Goal: Transaction & Acquisition: Purchase product/service

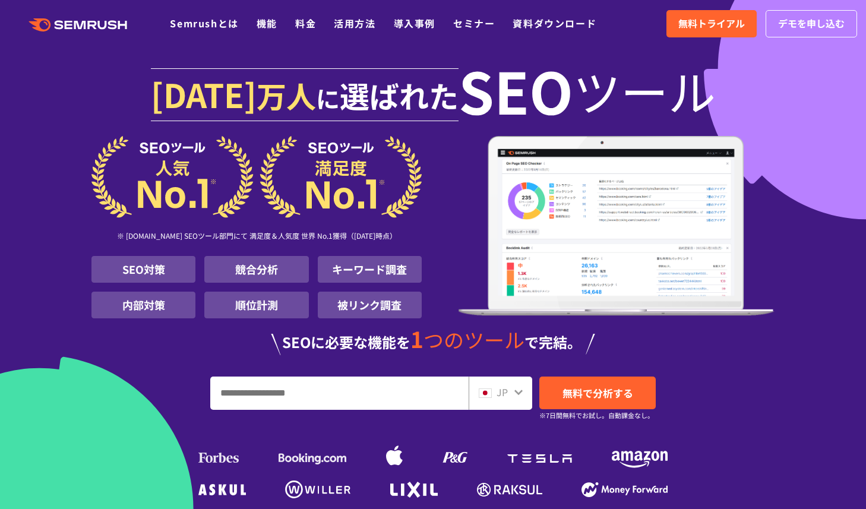
click at [321, 22] on ul "Semrushとは 機能 料金 活用方法 導入事例 セミナー 資料ダウンロード" at bounding box center [392, 23] width 444 height 15
click at [313, 24] on link "料金" at bounding box center [305, 23] width 21 height 14
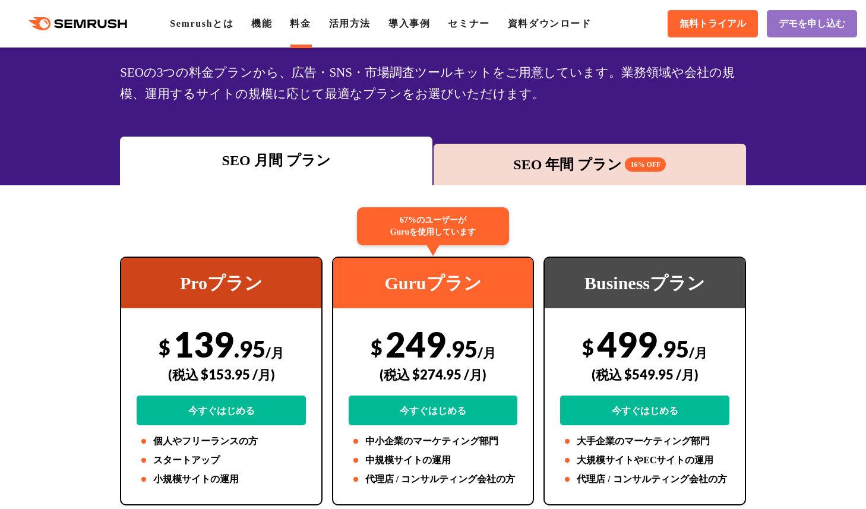
scroll to position [89, 0]
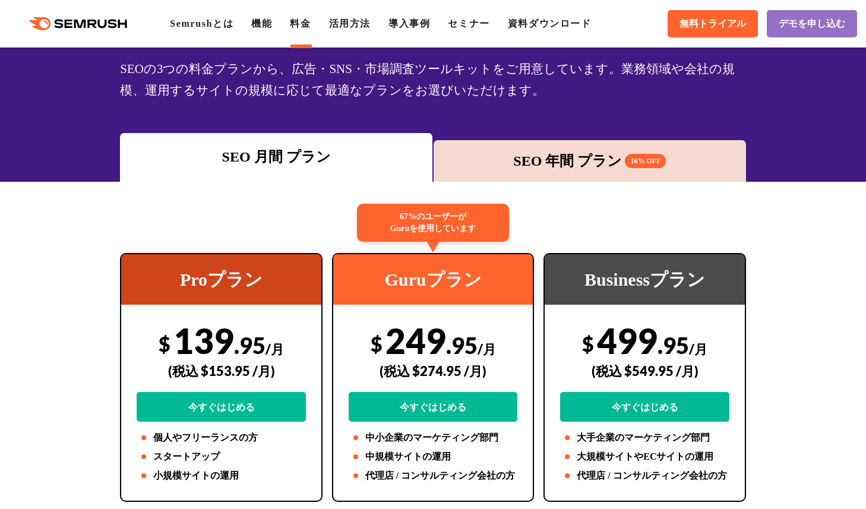
click at [540, 153] on div "SEO 年間 プラン 16% OFF" at bounding box center [590, 160] width 301 height 21
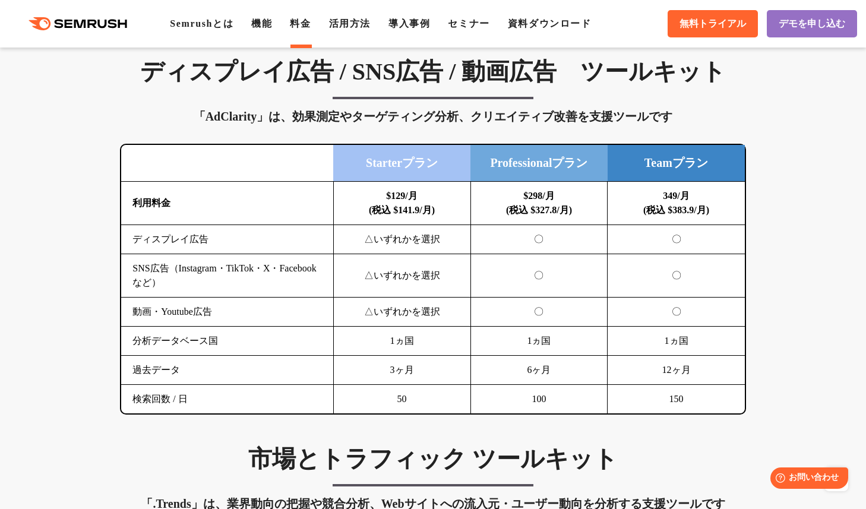
scroll to position [1585, 0]
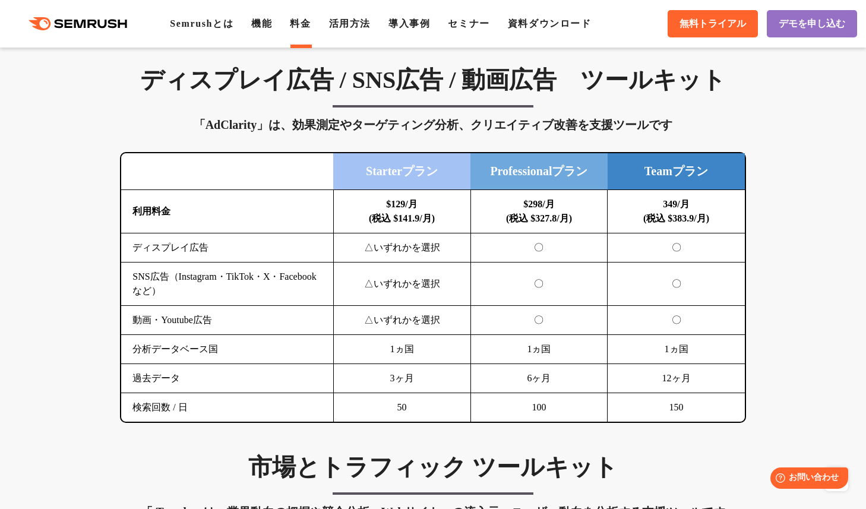
click at [354, 31] on div ".cls {fill: #FF642D;} .cls {fill: #FF642D;} Semrushとは 機能 料金 活用方法 導入事例 セミナー 資料ダウ…" at bounding box center [433, 24] width 866 height 36
click at [355, 17] on li "活用方法" at bounding box center [350, 24] width 42 height 14
click at [358, 20] on link "活用方法" at bounding box center [350, 23] width 42 height 10
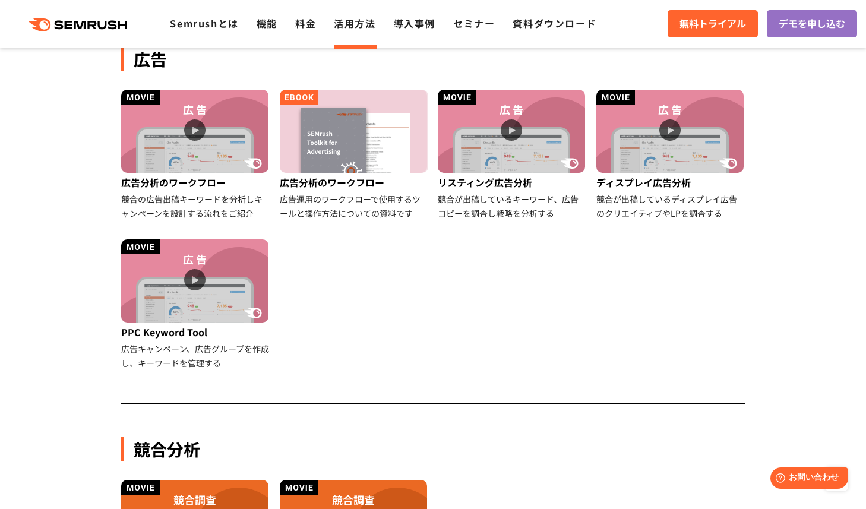
scroll to position [659, 0]
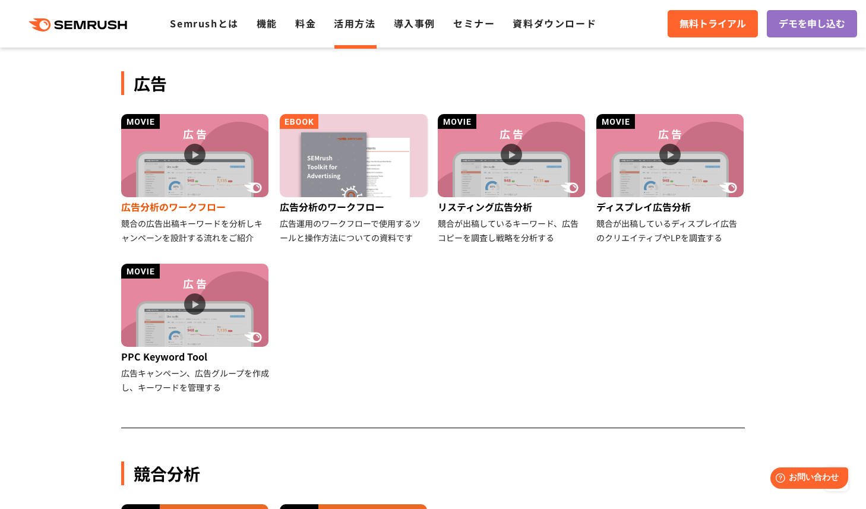
click at [173, 169] on img at bounding box center [194, 155] width 147 height 83
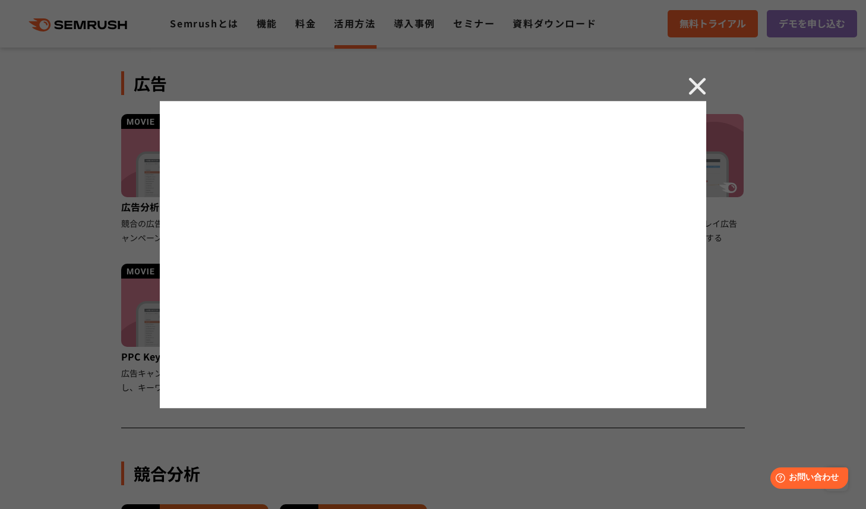
click at [698, 80] on img at bounding box center [698, 86] width 18 height 18
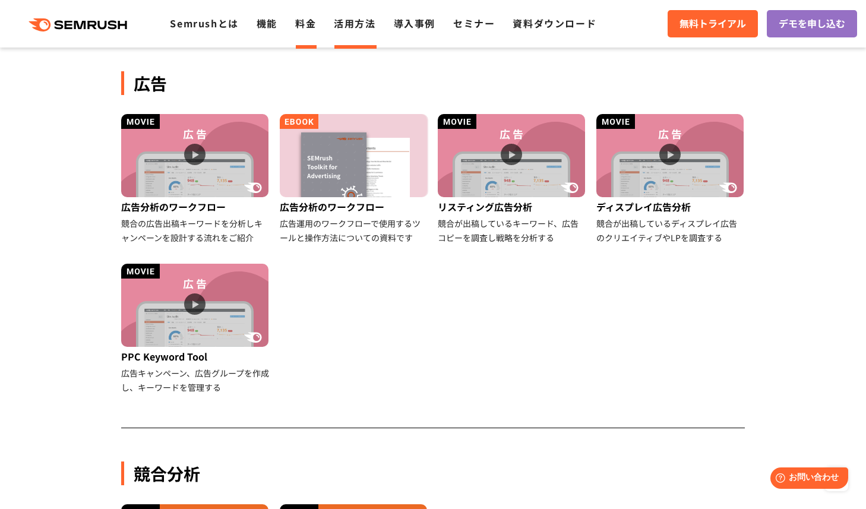
click at [296, 28] on link "料金" at bounding box center [305, 23] width 21 height 14
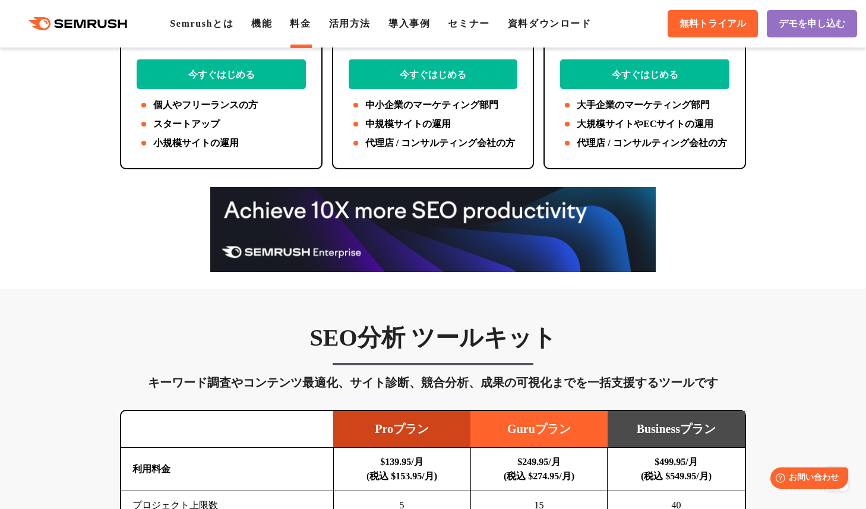
scroll to position [20, 0]
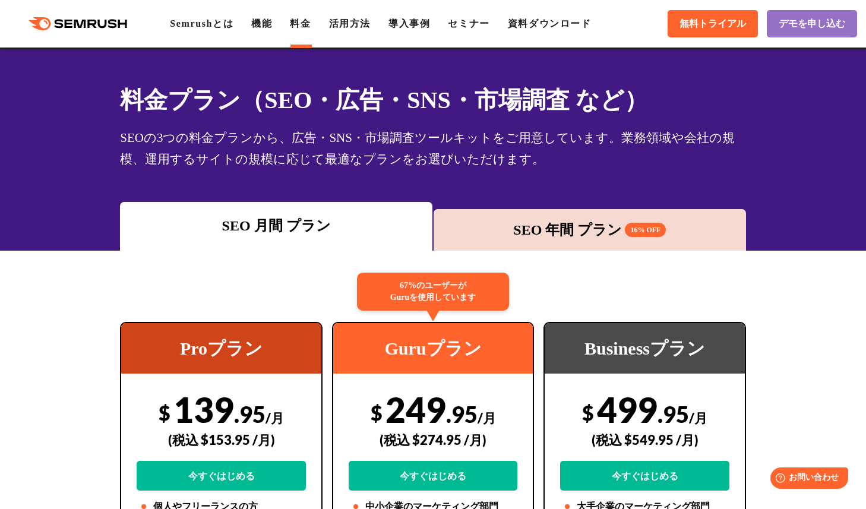
click at [543, 237] on div "SEO 年間 プラン 16% OFF" at bounding box center [590, 229] width 301 height 21
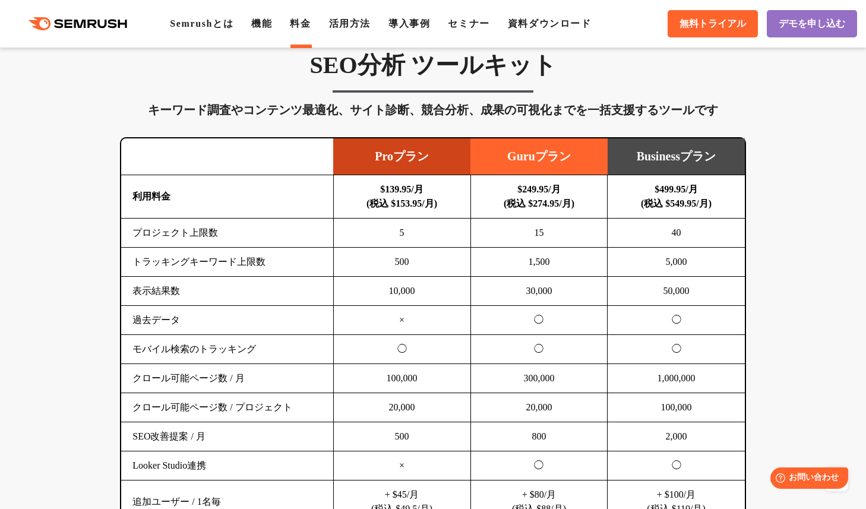
scroll to position [689, 0]
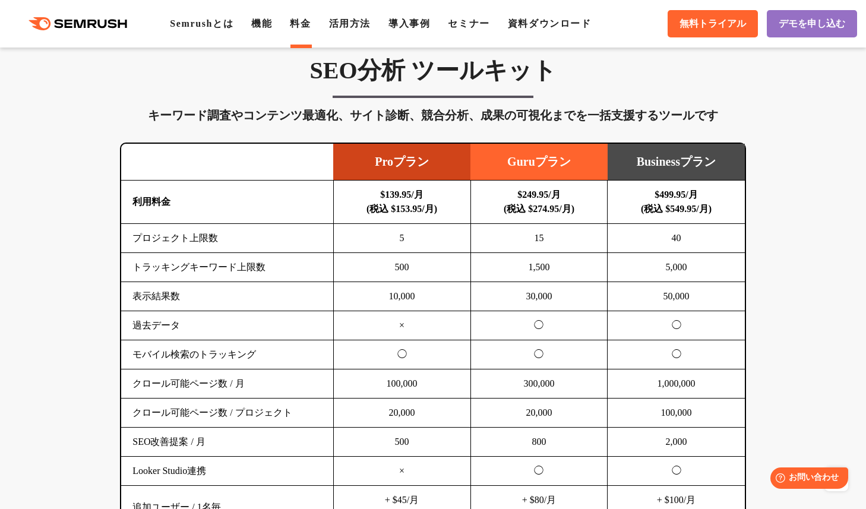
click at [512, 173] on td "Guruプラン" at bounding box center [539, 162] width 137 height 37
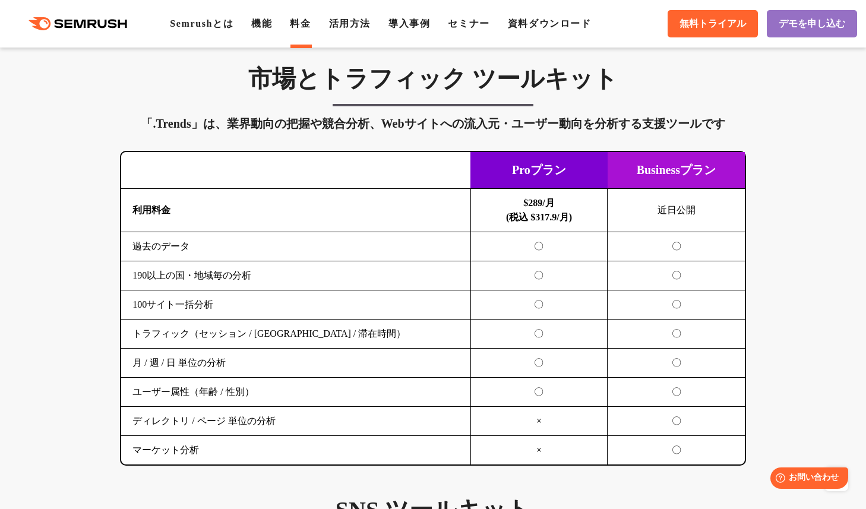
scroll to position [1973, 0]
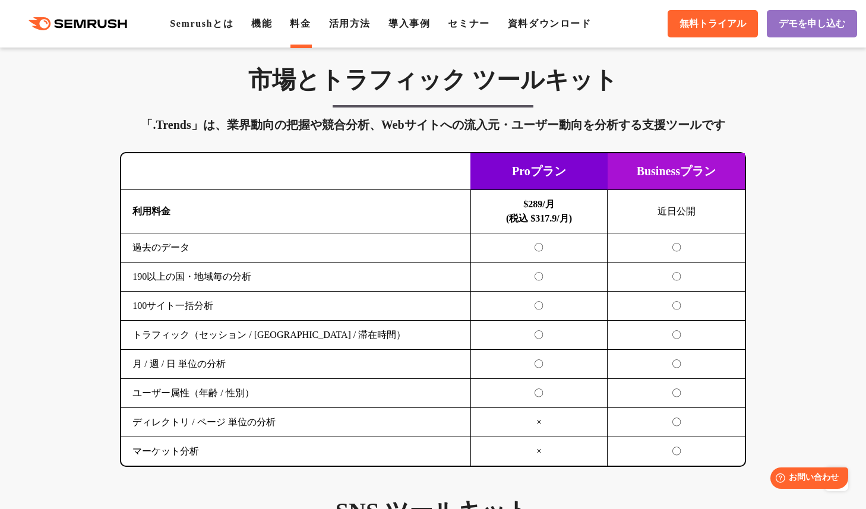
click at [534, 184] on td "Proプラン" at bounding box center [539, 171] width 137 height 37
click at [521, 189] on td "Proプラン" at bounding box center [539, 171] width 137 height 37
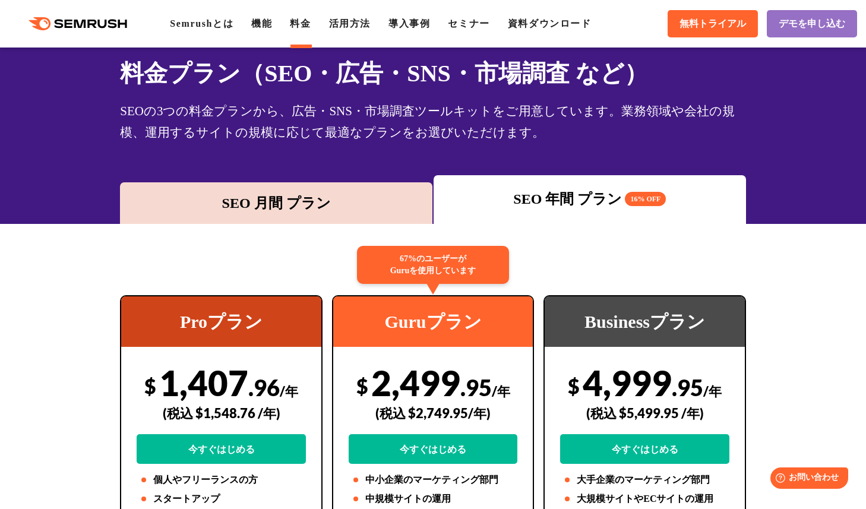
scroll to position [155, 0]
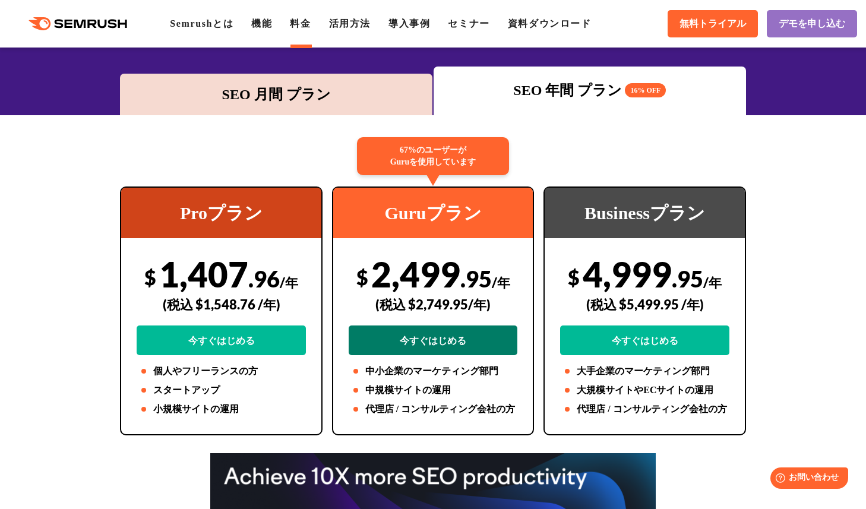
click at [430, 341] on link "今すぐはじめる" at bounding box center [433, 341] width 169 height 30
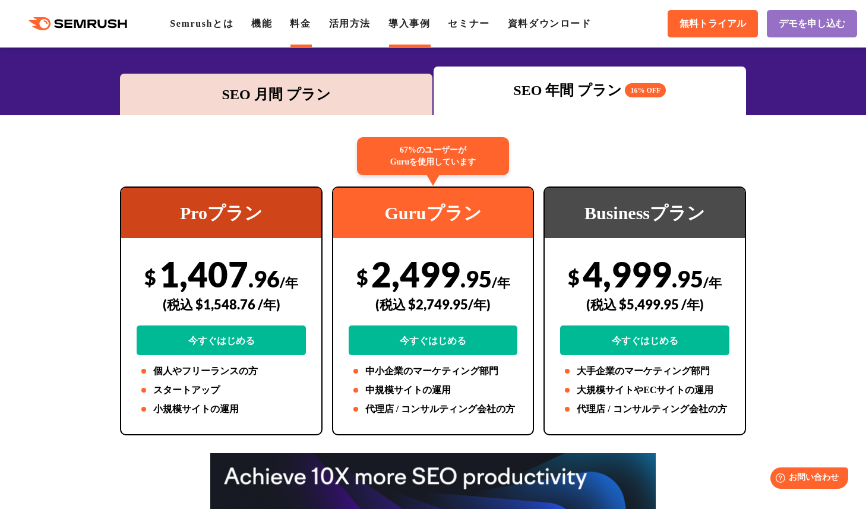
click at [430, 25] on link "導入事例" at bounding box center [410, 23] width 42 height 10
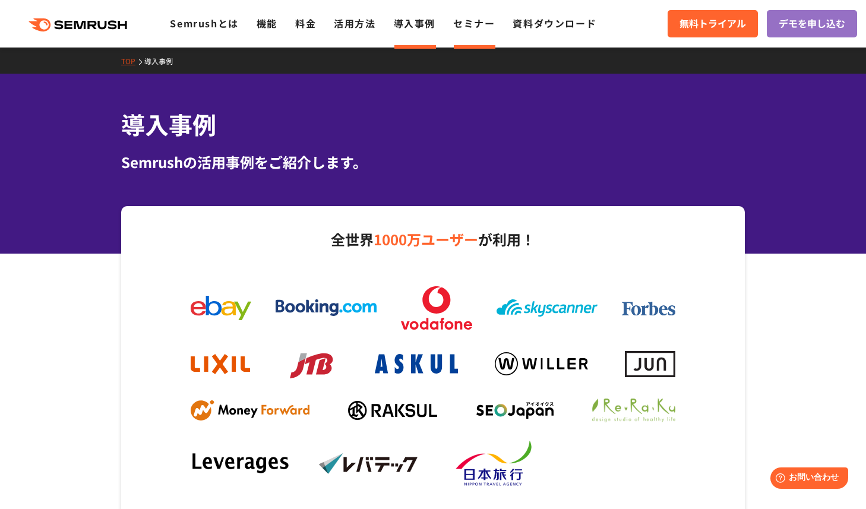
click at [477, 28] on link "セミナー" at bounding box center [474, 23] width 42 height 14
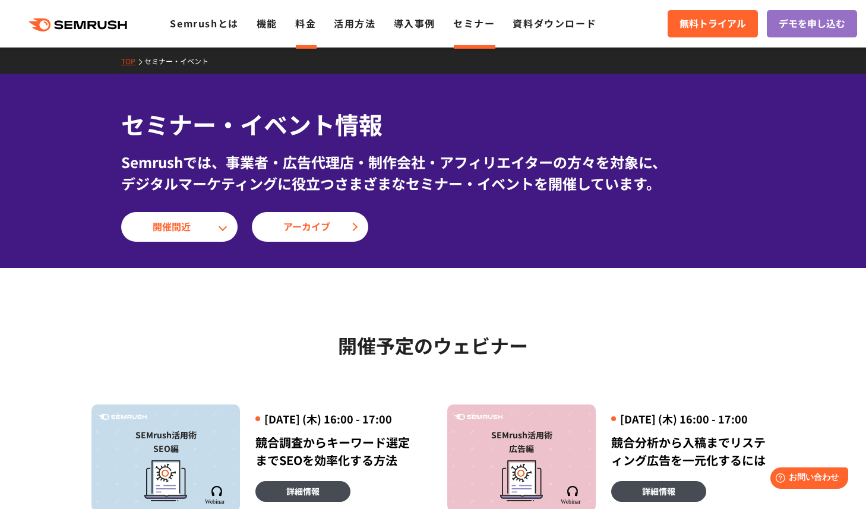
click at [310, 29] on link "料金" at bounding box center [305, 23] width 21 height 14
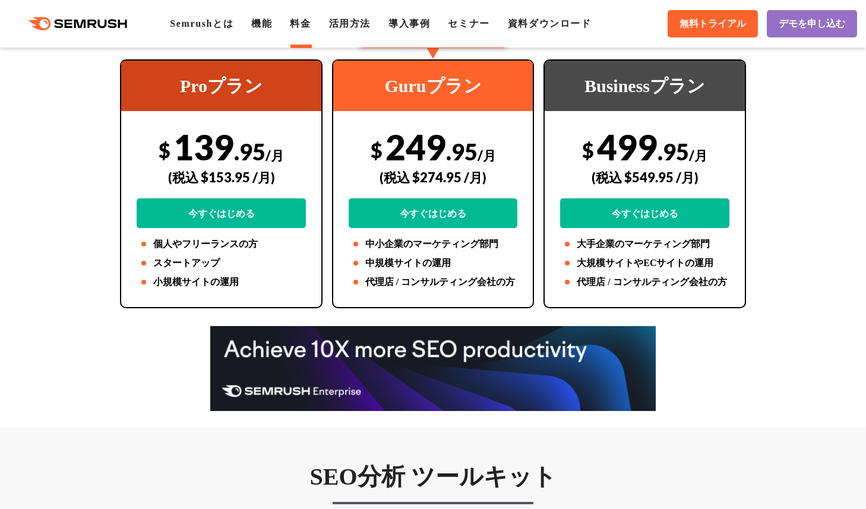
scroll to position [283, 0]
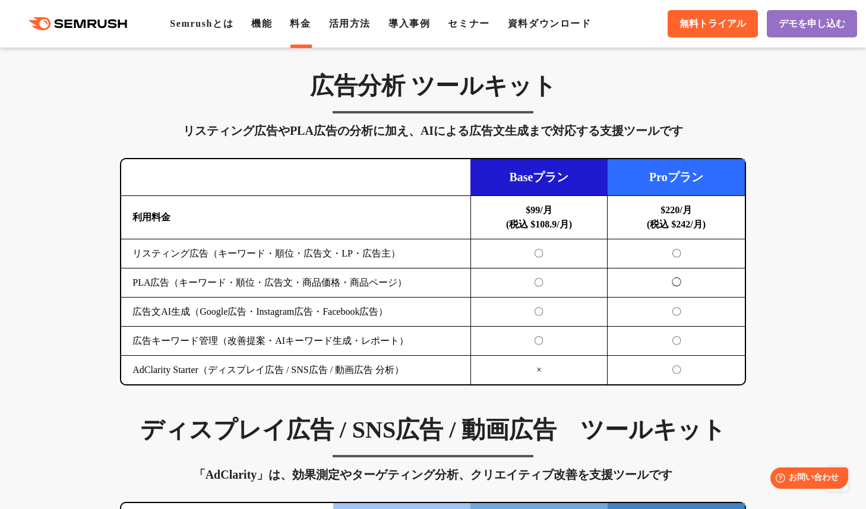
scroll to position [1256, 0]
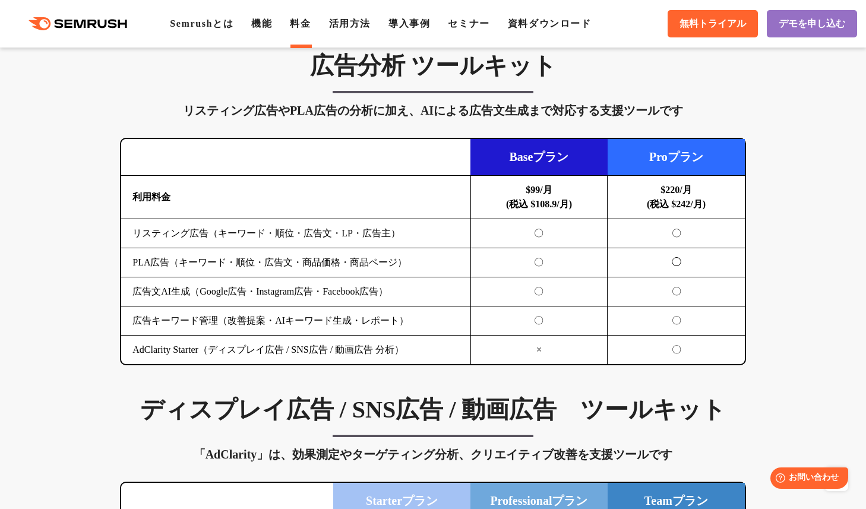
click at [635, 219] on td "$220/月 (税込 $242/月)" at bounding box center [676, 197] width 137 height 43
click at [550, 219] on td "$99/月 (税込 $108.9/月)" at bounding box center [539, 197] width 137 height 43
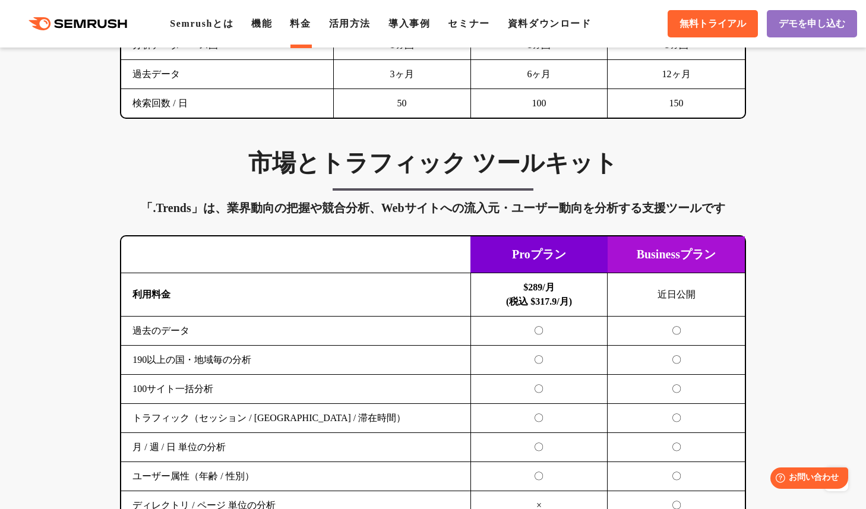
scroll to position [1896, 0]
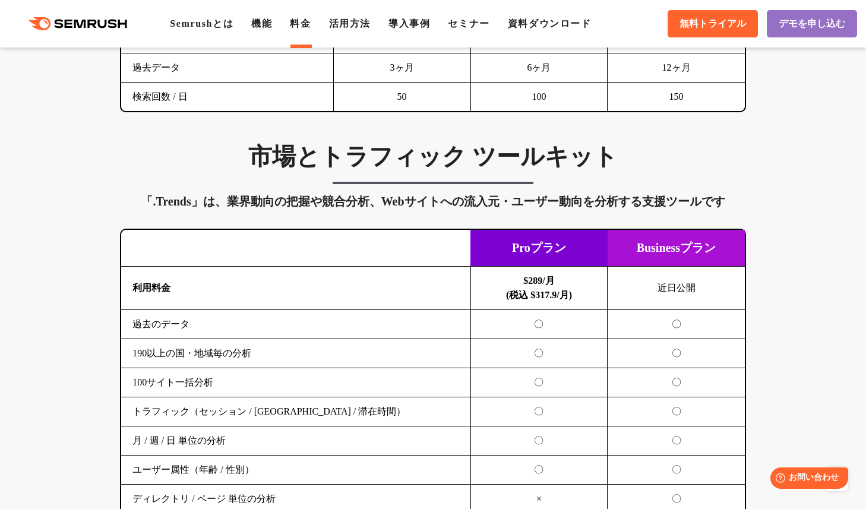
click at [529, 267] on td "Proプラン" at bounding box center [539, 248] width 137 height 37
click at [532, 255] on td "Proプラン" at bounding box center [539, 248] width 137 height 37
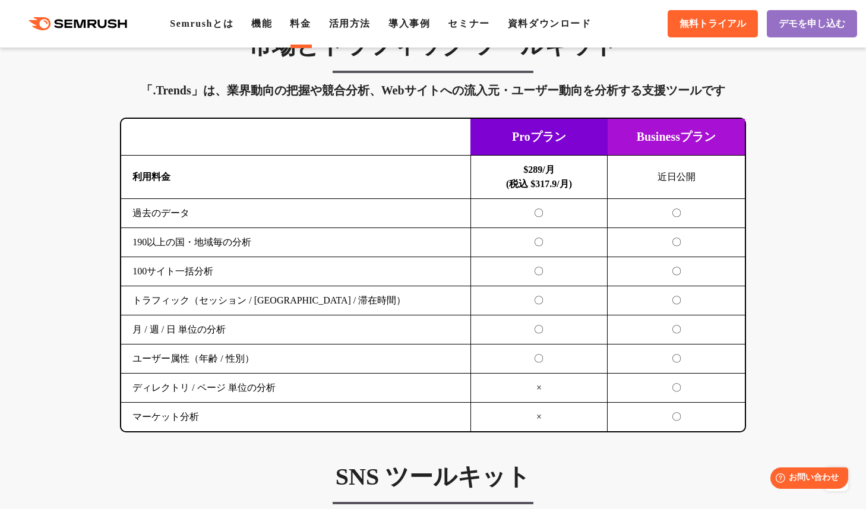
click at [528, 286] on td "〇" at bounding box center [539, 271] width 137 height 29
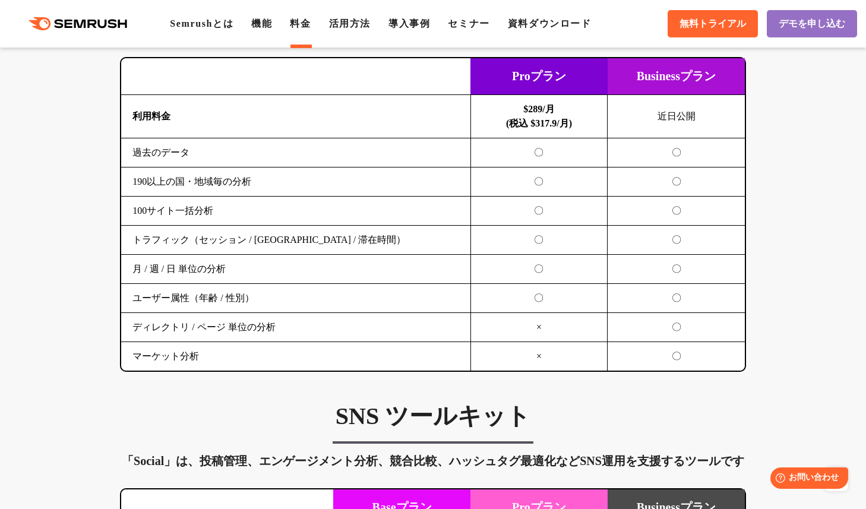
scroll to position [2073, 0]
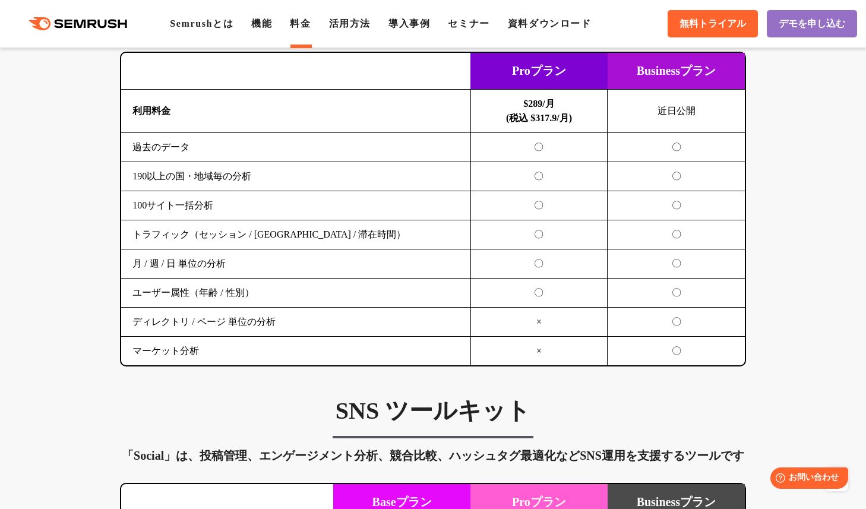
click at [522, 337] on td "×" at bounding box center [539, 322] width 137 height 29
click at [521, 366] on td "×" at bounding box center [539, 351] width 137 height 29
click at [529, 250] on td "〇" at bounding box center [539, 234] width 137 height 29
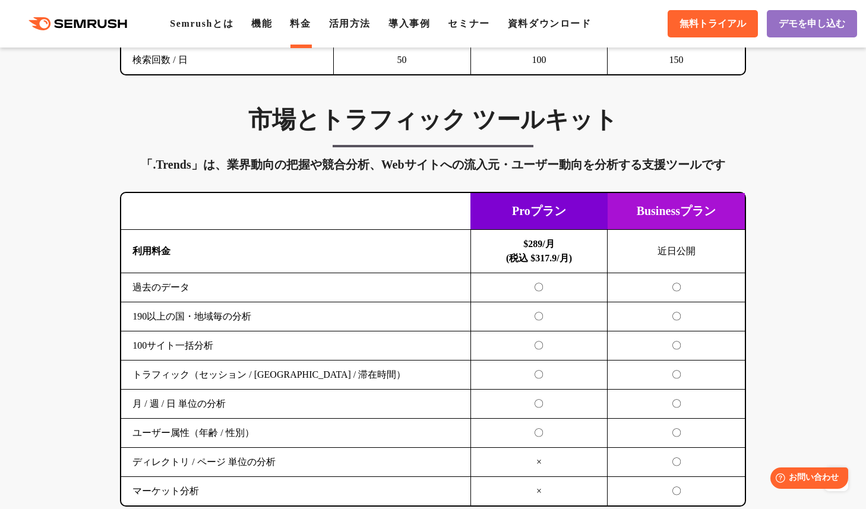
click at [511, 165] on div "市場とトラフィック ツールキット 「.Trends」は、業界動向の把握や競合分析、Webサイトへの流入元・ユーザー動向を分析する支援ツールです 横にスワイプし…" at bounding box center [433, 306] width 650 height 402
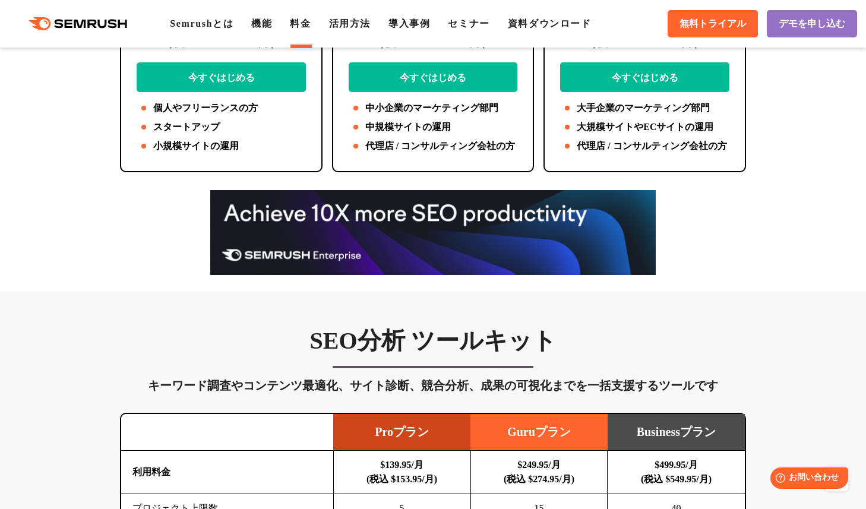
scroll to position [338, 0]
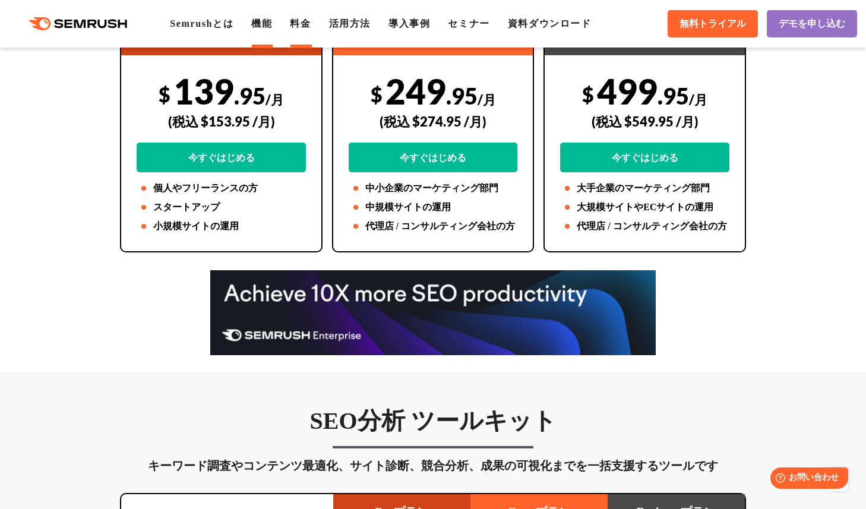
click at [272, 26] on link "機能" at bounding box center [261, 23] width 21 height 10
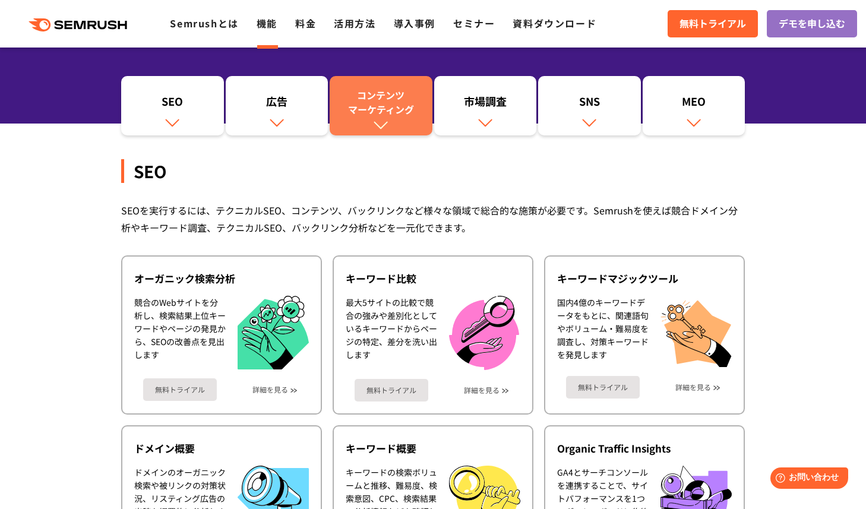
click at [380, 107] on div "コンテンツ マーケティング" at bounding box center [381, 102] width 91 height 29
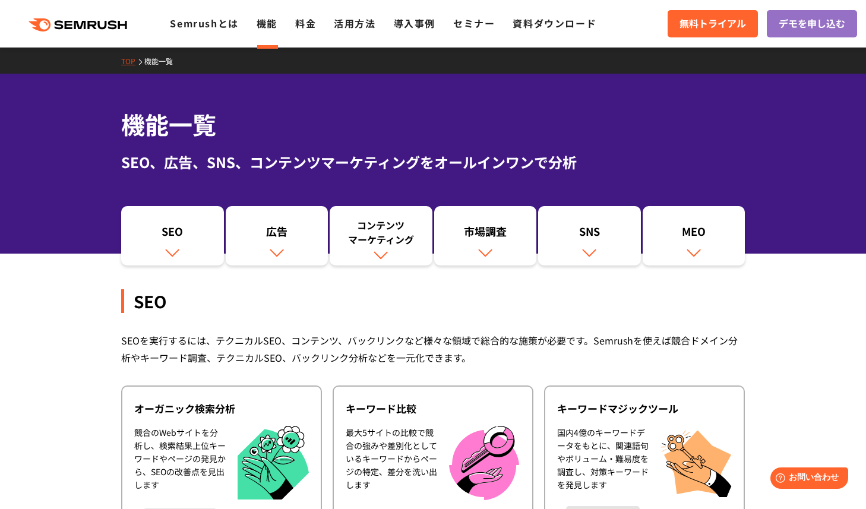
click at [304, 31] on div ".cls {fill: #FF642D;} .cls {fill: #FF642D;} Semrushとは 機能 料金 活用方法 導入事例 セミナー 資料ダウ…" at bounding box center [433, 24] width 866 height 36
click at [305, 26] on link "料金" at bounding box center [305, 23] width 21 height 14
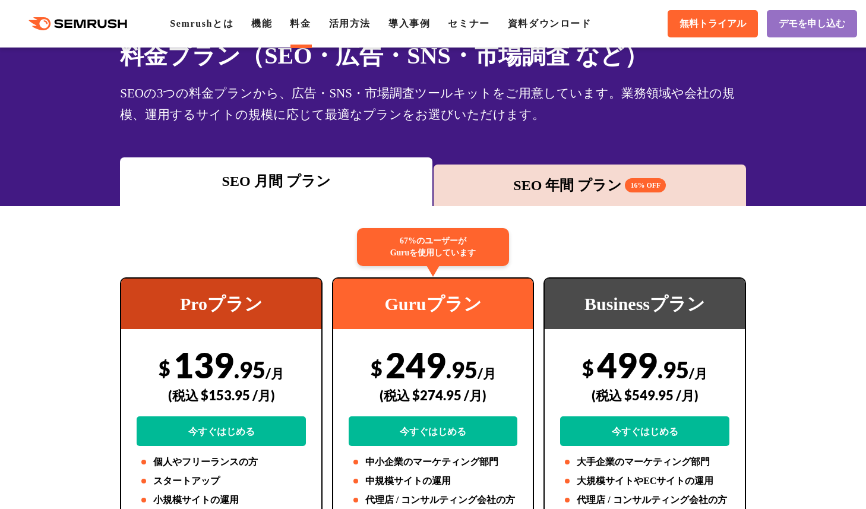
scroll to position [84, 0]
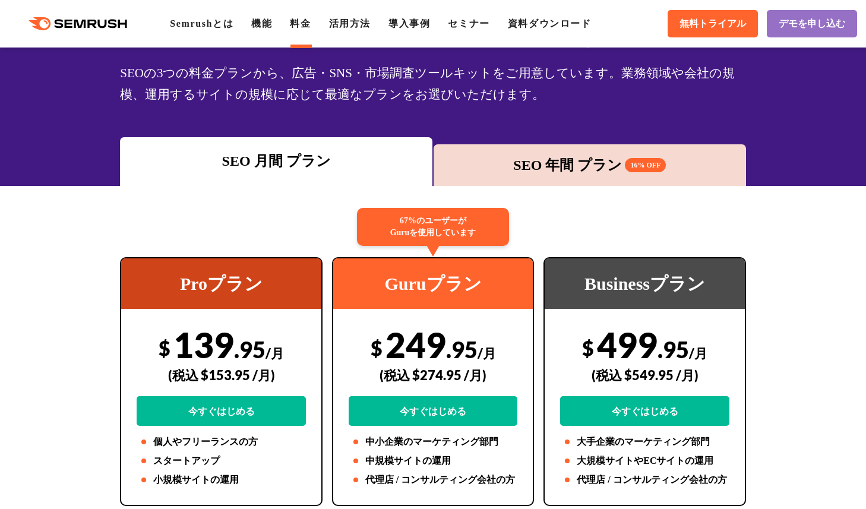
click at [587, 155] on div "SEO 年間 プラン 16% OFF" at bounding box center [590, 165] width 301 height 21
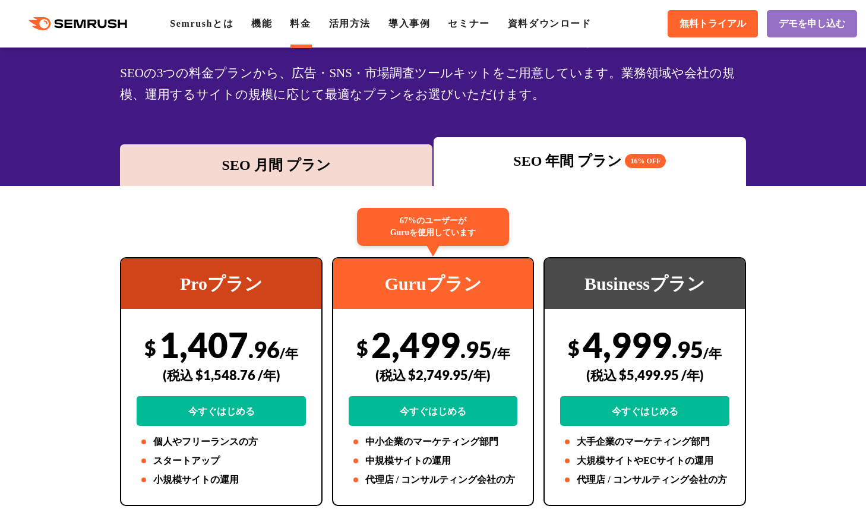
scroll to position [146, 0]
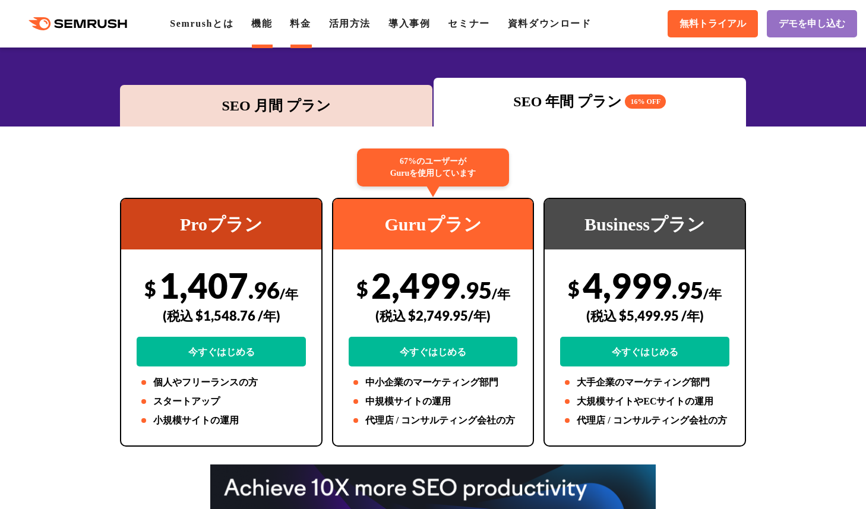
click at [272, 17] on li "機能" at bounding box center [261, 24] width 21 height 14
click at [270, 24] on link "機能" at bounding box center [261, 23] width 21 height 10
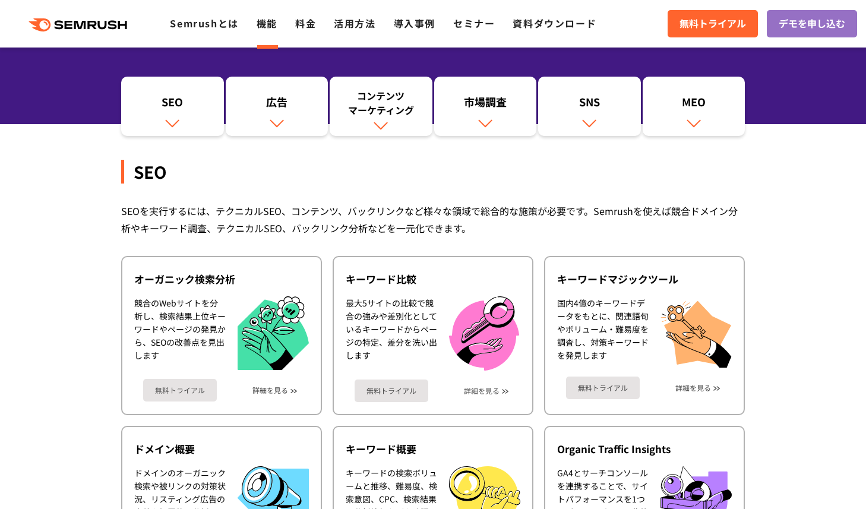
scroll to position [123, 0]
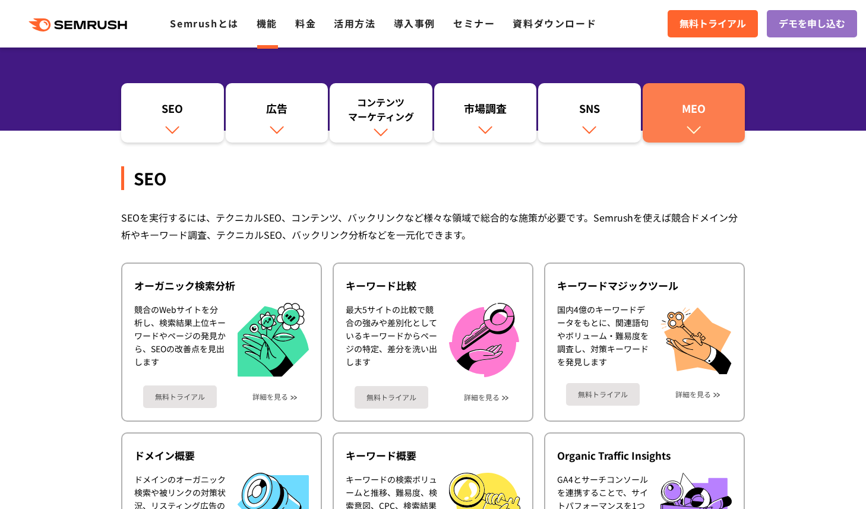
click at [718, 132] on link "MEO" at bounding box center [694, 112] width 103 height 59
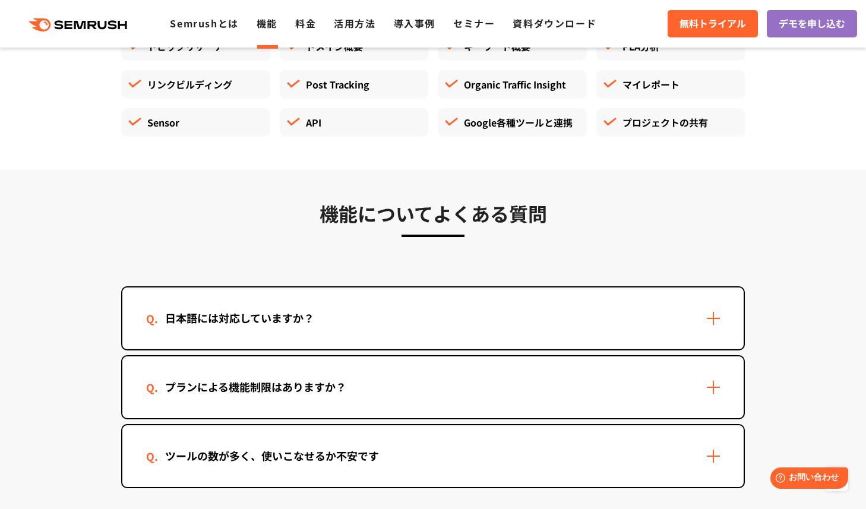
scroll to position [3473, 0]
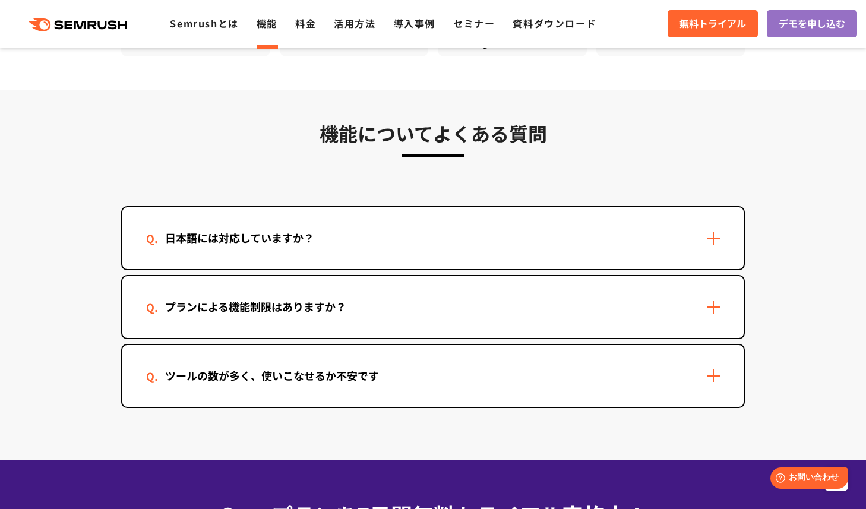
click at [206, 230] on div "日本語には対応していますか？" at bounding box center [239, 237] width 187 height 17
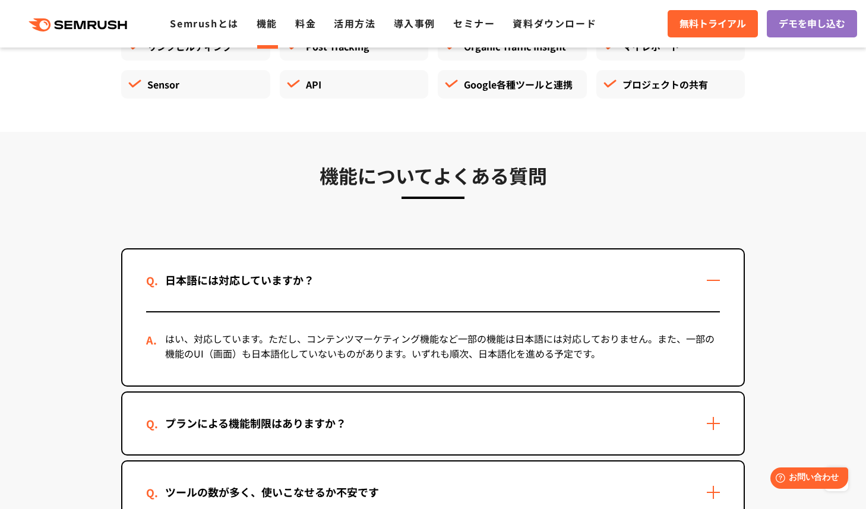
scroll to position [3423, 0]
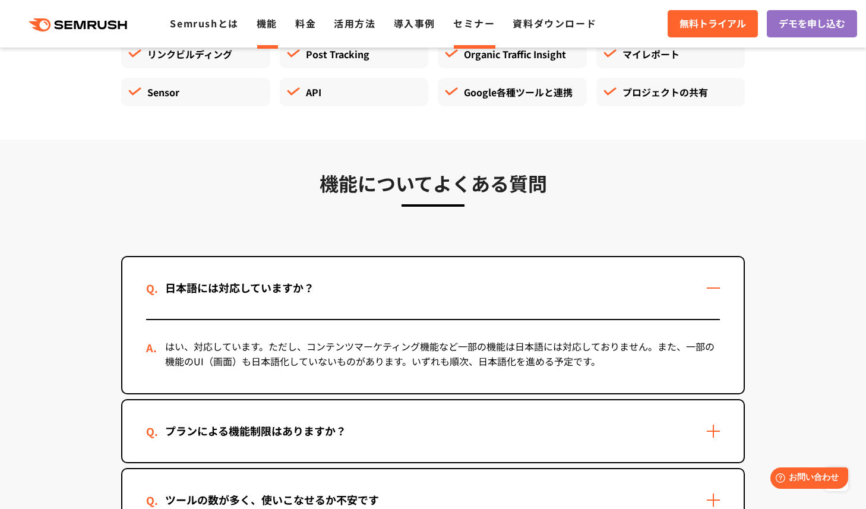
click at [485, 26] on link "セミナー" at bounding box center [474, 23] width 42 height 14
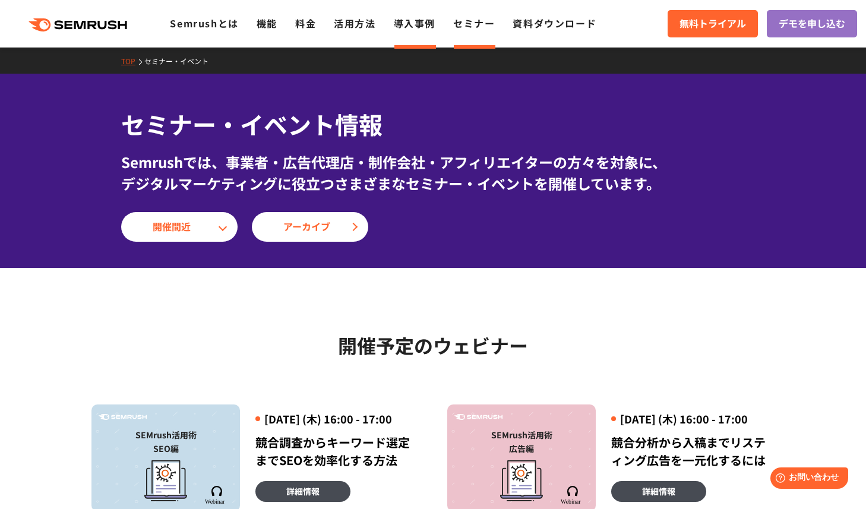
click at [412, 22] on link "導入事例" at bounding box center [415, 23] width 42 height 14
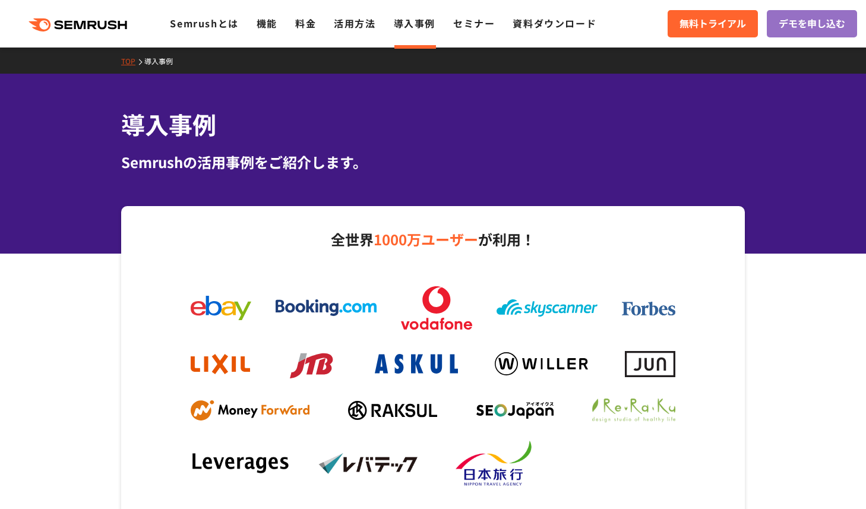
click at [216, 34] on div ".cls {fill: #FF642D;} .cls {fill: #FF642D;} Semrushとは 機能 料金 活用方法 導入事例 セミナー 資料ダウ…" at bounding box center [433, 24] width 866 height 36
click at [216, 18] on link "Semrushとは" at bounding box center [204, 23] width 68 height 14
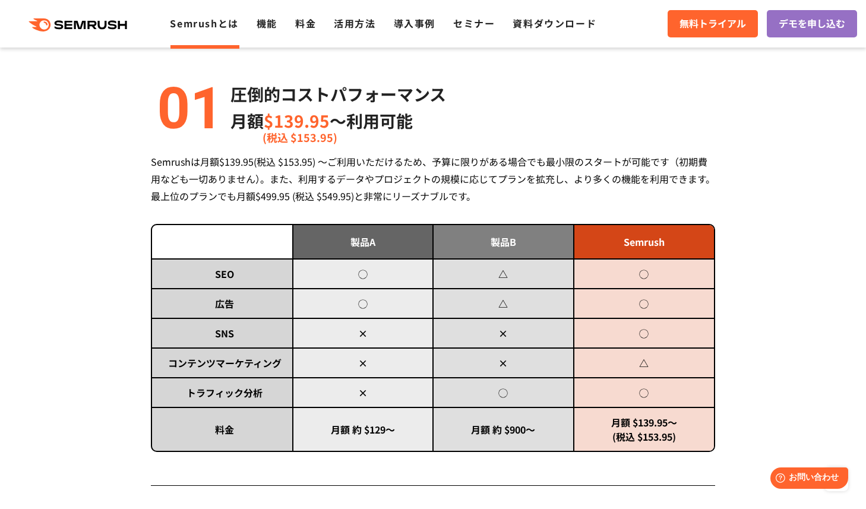
scroll to position [507, 0]
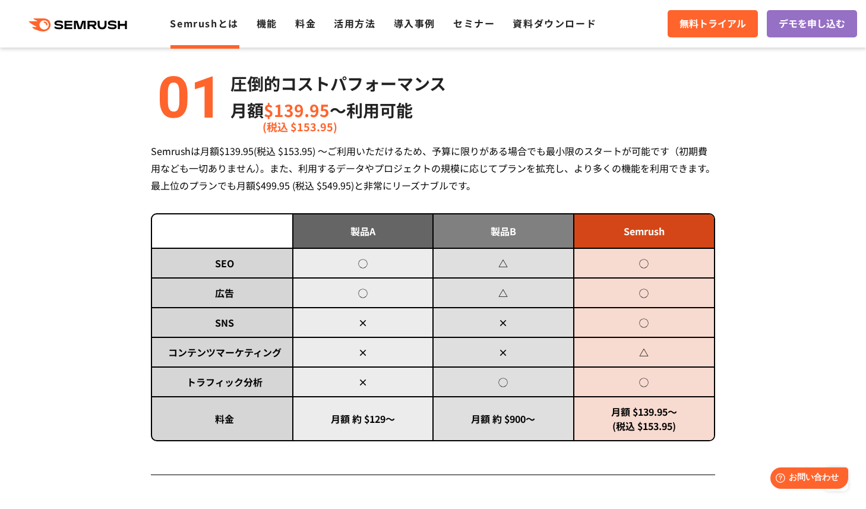
click at [319, 26] on ul "Semrushとは 機能 料金 活用方法 導入事例 セミナー 資料ダウンロード" at bounding box center [392, 23] width 444 height 15
click at [304, 24] on link "料金" at bounding box center [305, 23] width 21 height 14
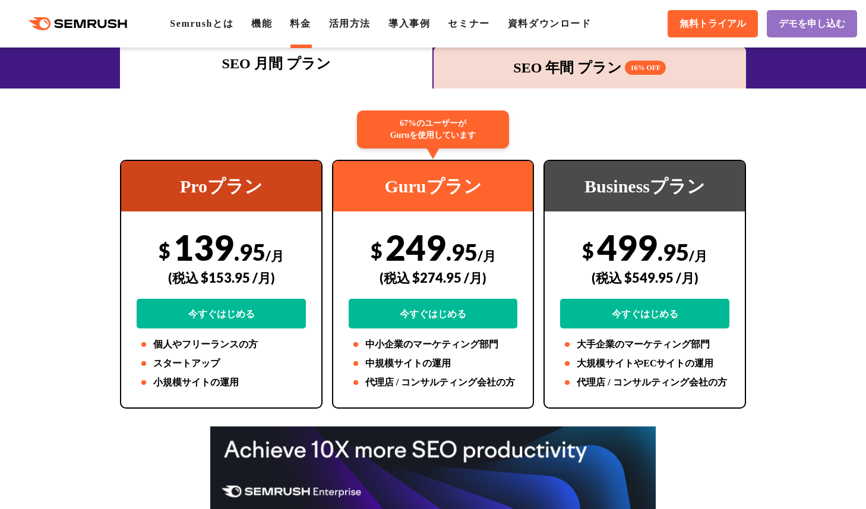
scroll to position [184, 0]
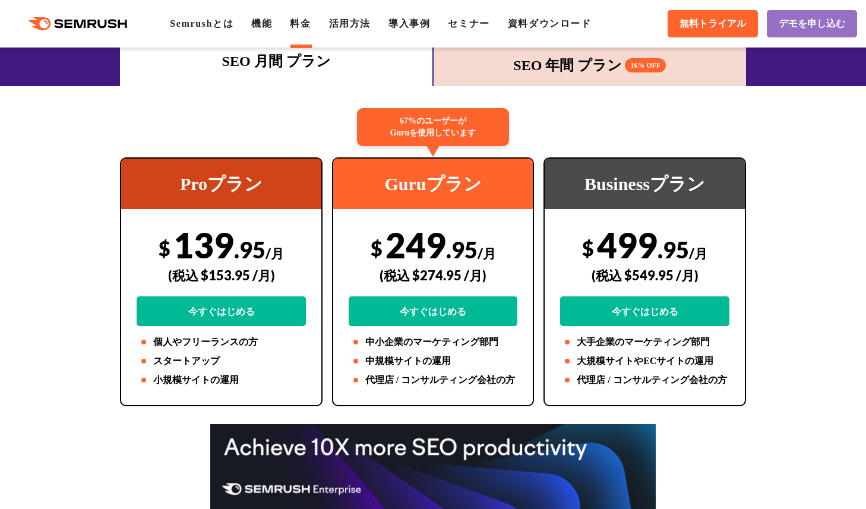
click at [574, 65] on div "SEO 年間 プラン 16% OFF" at bounding box center [590, 65] width 301 height 21
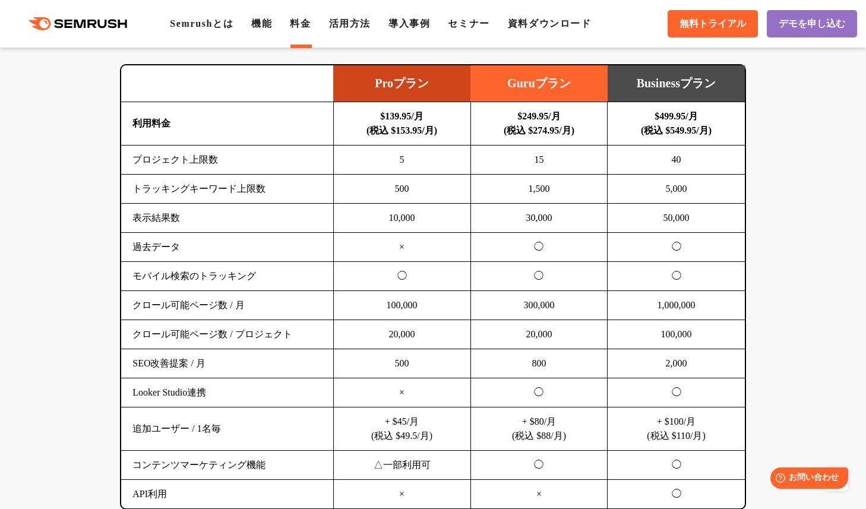
scroll to position [767, 0]
